Goal: Transaction & Acquisition: Purchase product/service

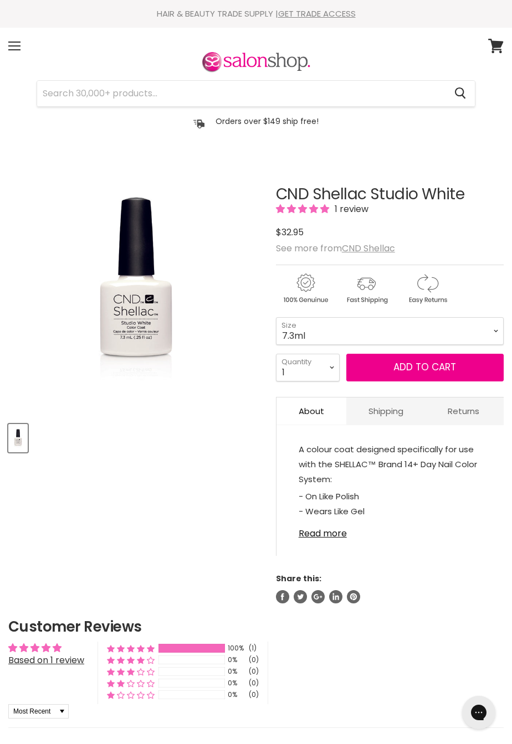
click at [483, 327] on select "7.3ml" at bounding box center [390, 331] width 228 height 28
click at [496, 331] on select "7.3ml" at bounding box center [390, 331] width 228 height 28
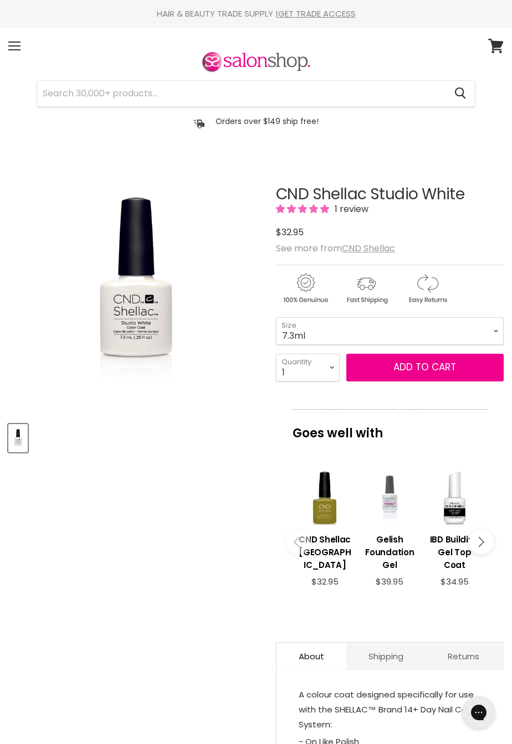
click at [261, 434] on div "Product thumbnails" at bounding box center [136, 437] width 258 height 32
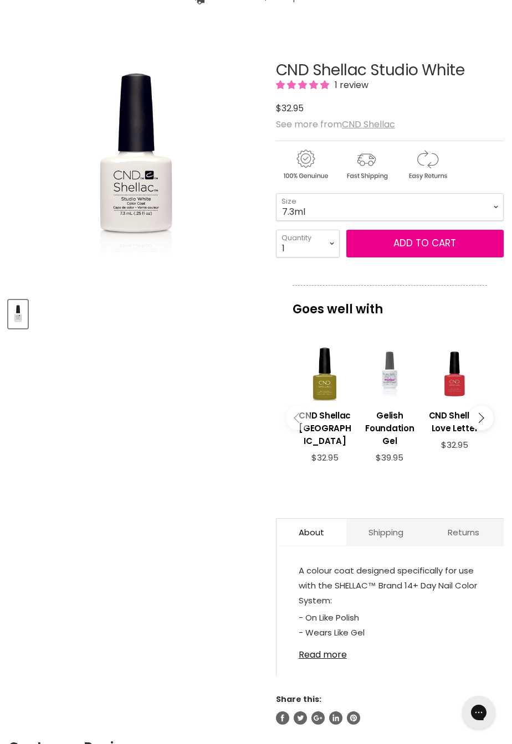
scroll to position [122, 0]
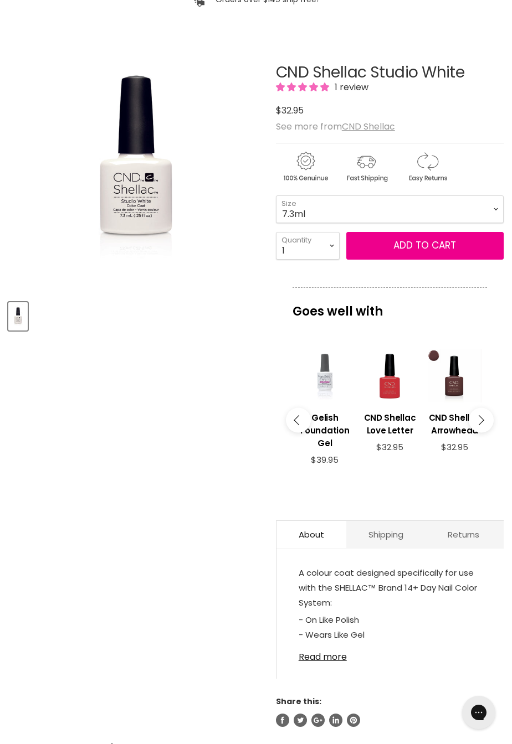
click at [481, 418] on button "Main content" at bounding box center [480, 420] width 25 height 25
click at [481, 415] on icon "Main content" at bounding box center [478, 420] width 10 height 10
click at [475, 418] on button "Main content" at bounding box center [480, 420] width 25 height 25
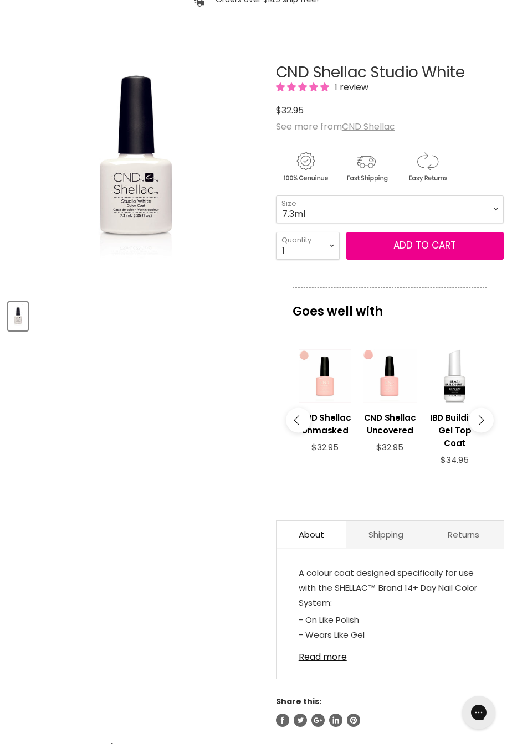
click at [476, 416] on icon "Main content" at bounding box center [478, 420] width 10 height 10
click at [388, 395] on div "Main content" at bounding box center [390, 376] width 54 height 54
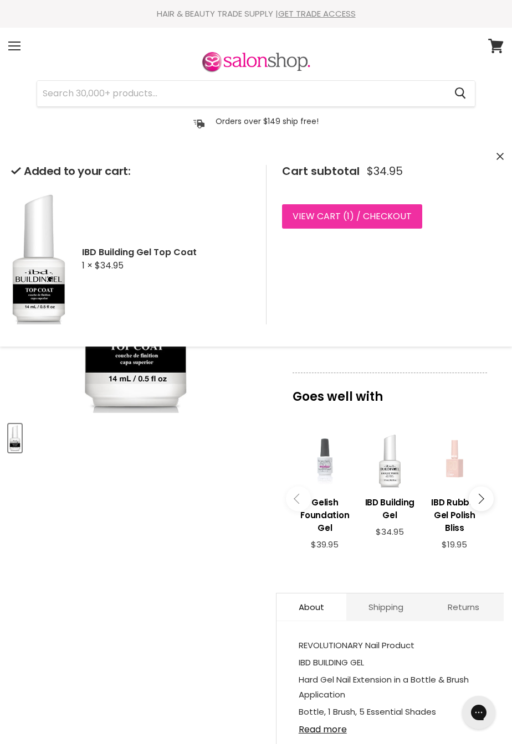
click at [385, 215] on link "View cart ( 1 ) / Checkout" at bounding box center [352, 216] width 140 height 24
